Goal: Task Accomplishment & Management: Manage account settings

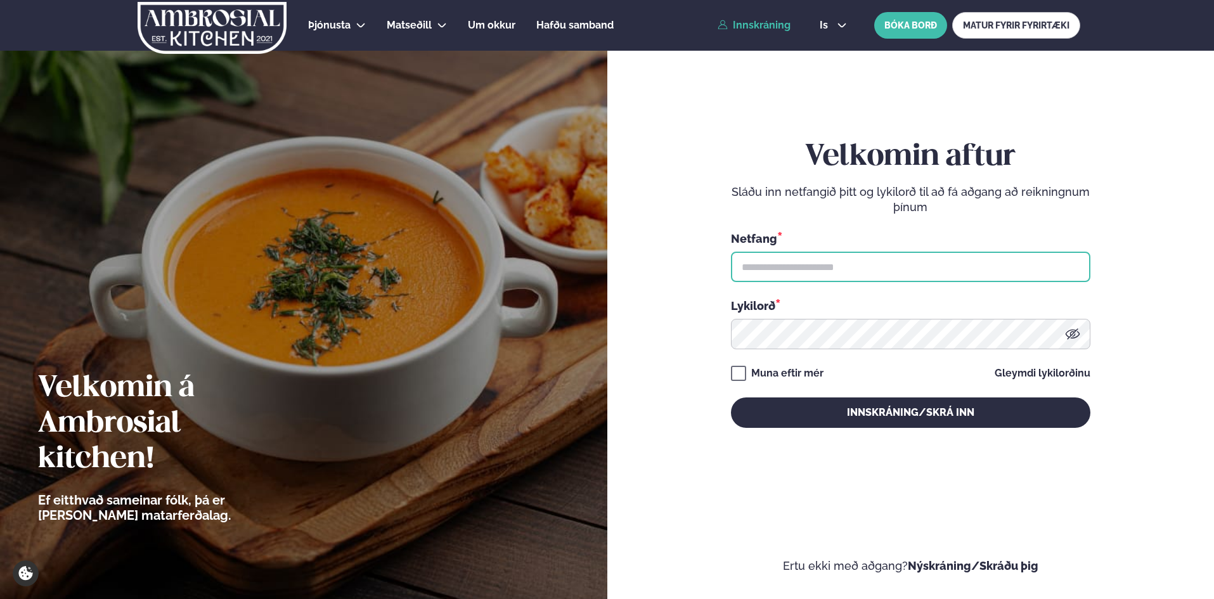
click at [806, 269] on input "text" at bounding box center [910, 267] width 359 height 30
type input "**********"
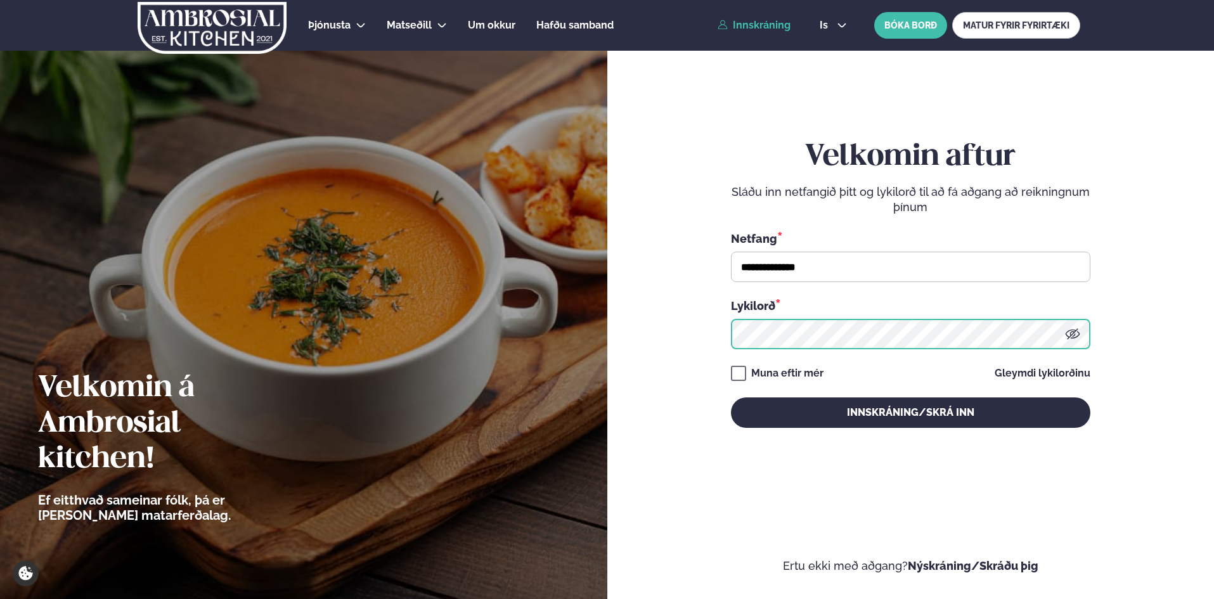
click at [731, 397] on button "Innskráning/Skrá inn" at bounding box center [910, 412] width 359 height 30
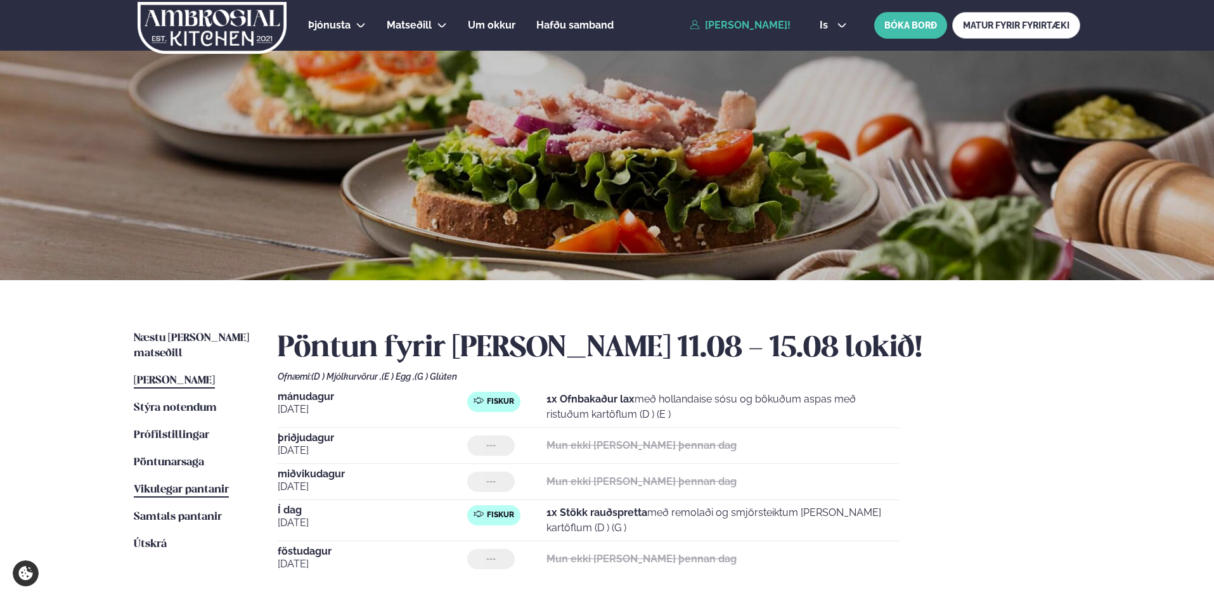
click at [162, 484] on span "Vikulegar pantanir" at bounding box center [181, 489] width 95 height 11
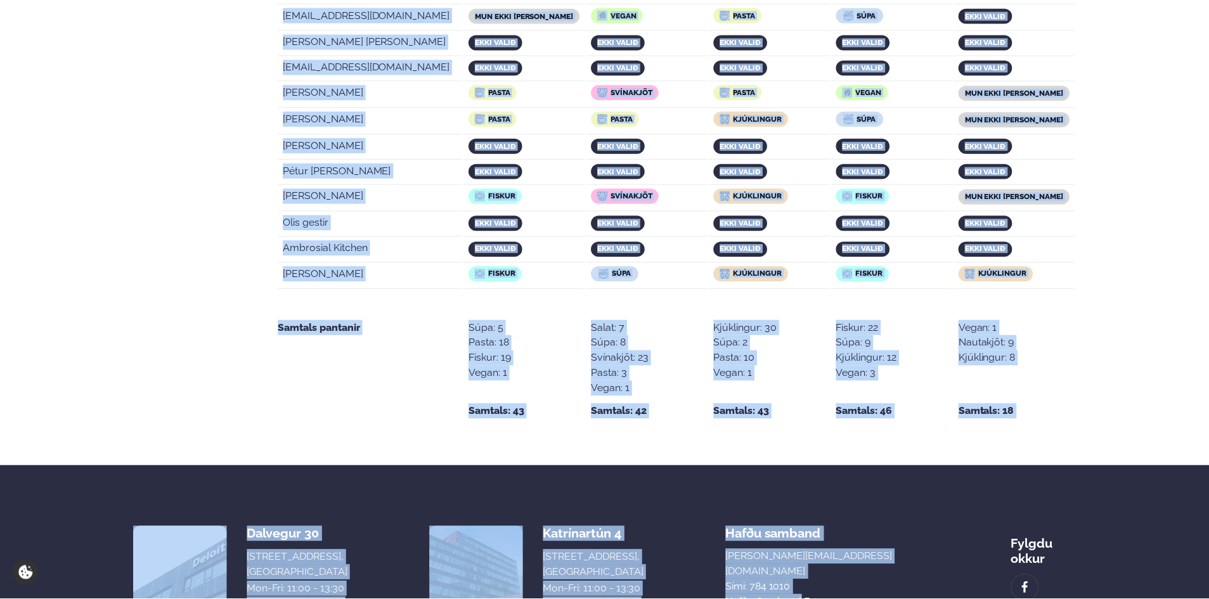
scroll to position [2531, 0]
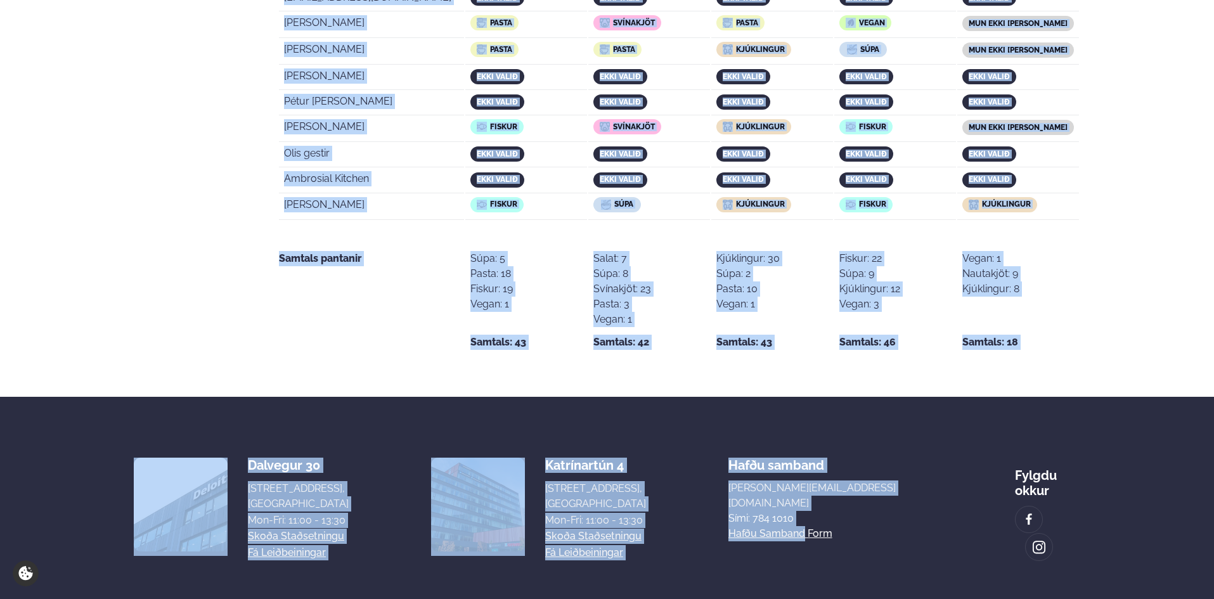
drag, startPoint x: 286, startPoint y: 390, endPoint x: 1044, endPoint y: 150, distance: 795.1
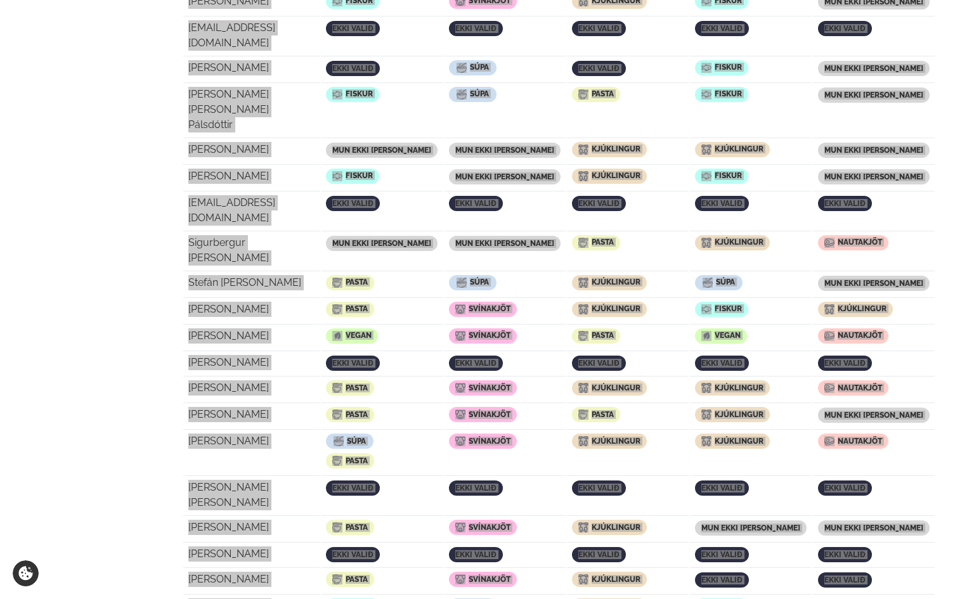
scroll to position [1263, 0]
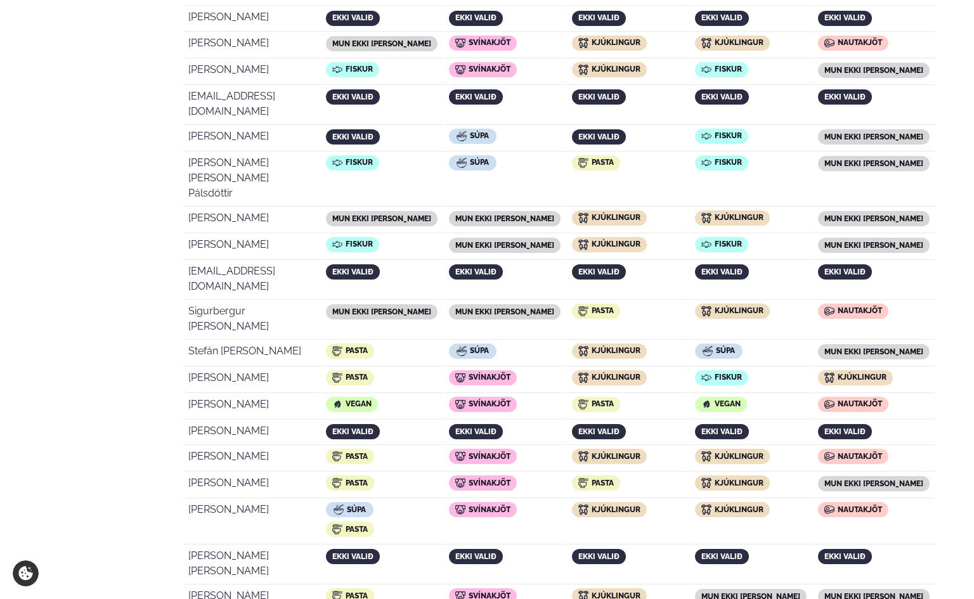
click at [936, 177] on div "Næstu [PERSON_NAME] matseðill Næsta vika [PERSON_NAME] matseðill Þessa [PERSON_…" at bounding box center [487, 449] width 974 height 2864
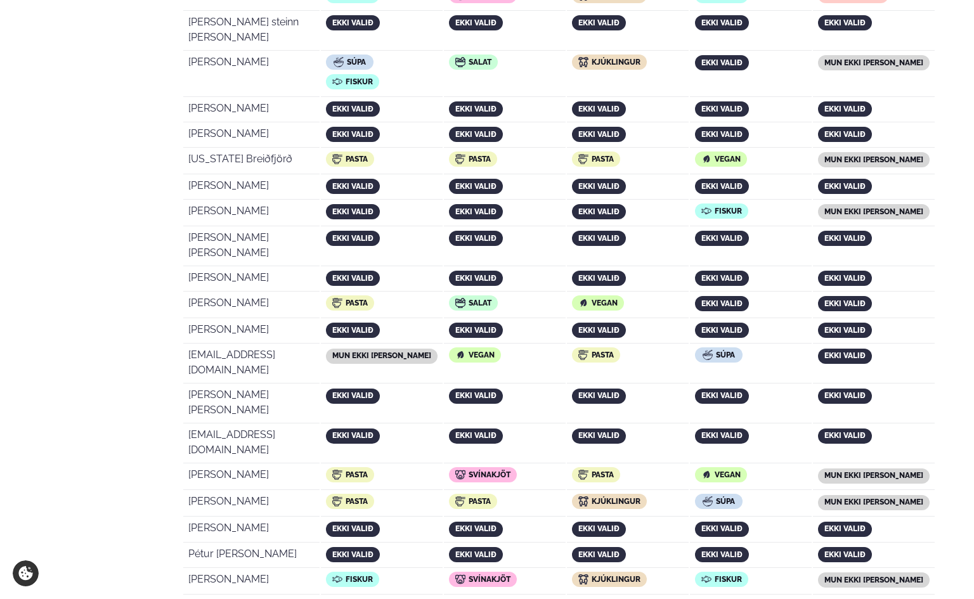
scroll to position [2299, 0]
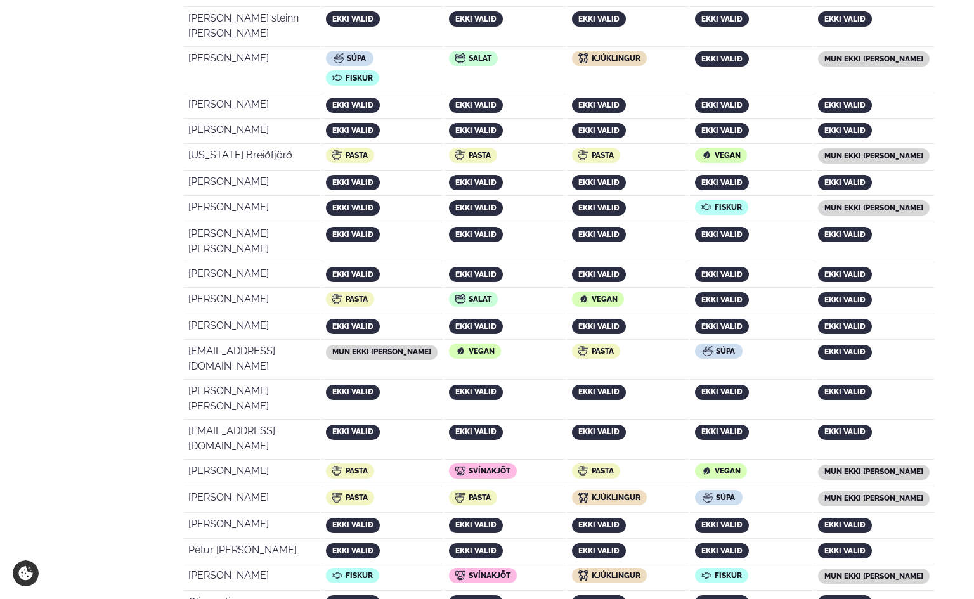
click at [728, 568] on div "Fiskur" at bounding box center [751, 576] width 112 height 17
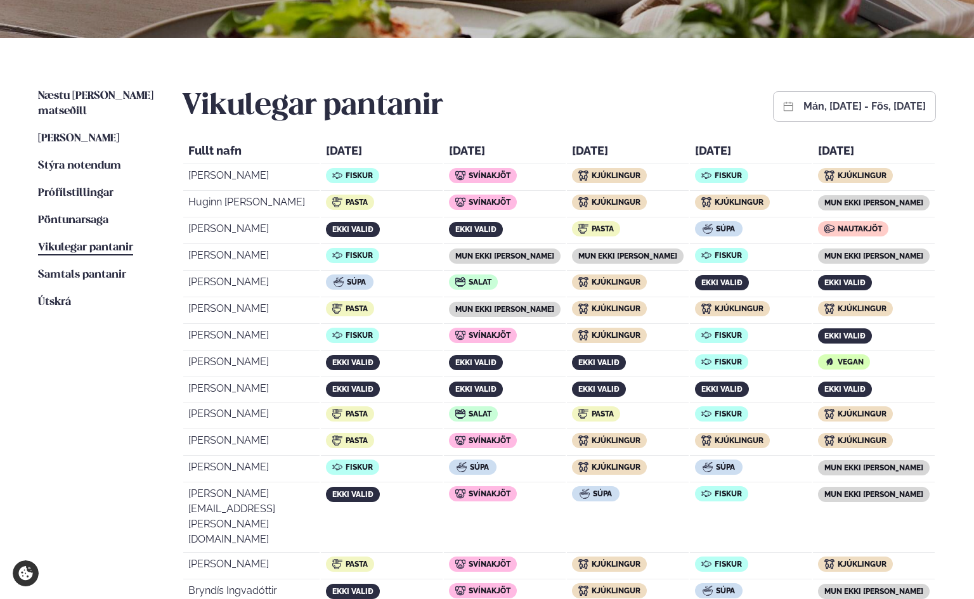
scroll to position [211, 0]
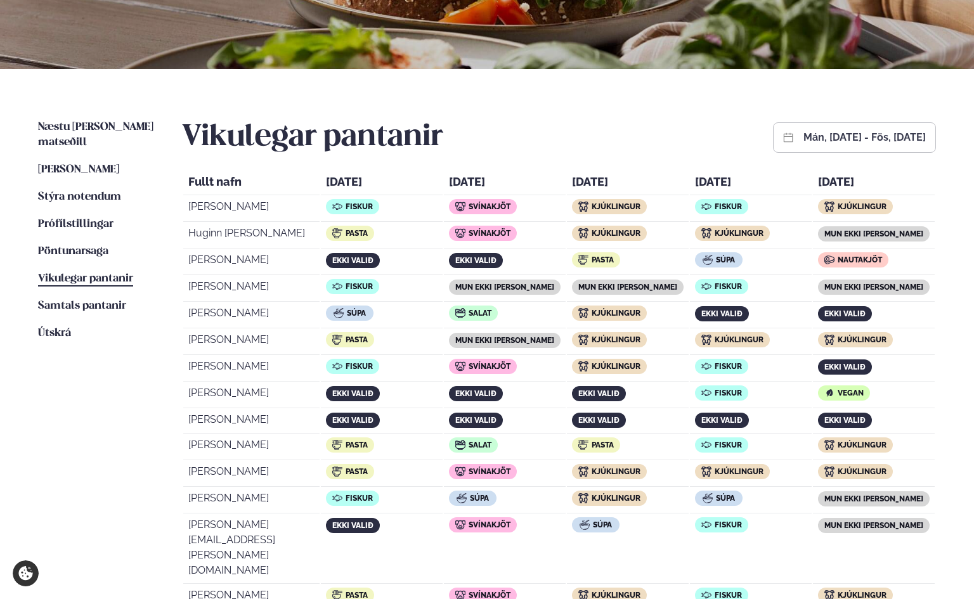
click at [848, 180] on th "[DATE]" at bounding box center [874, 183] width 122 height 23
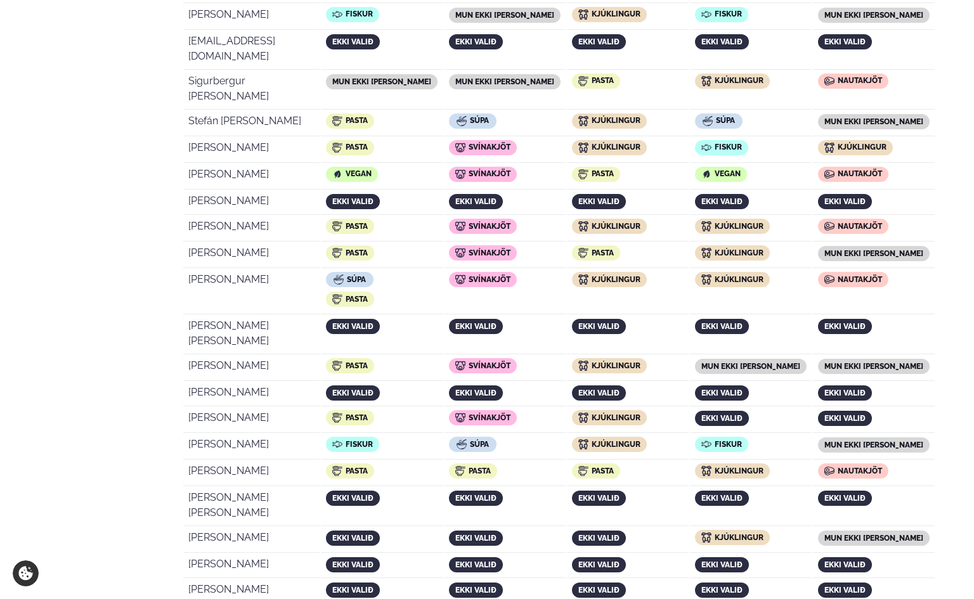
scroll to position [1479, 0]
